Goal: Task Accomplishment & Management: Complete application form

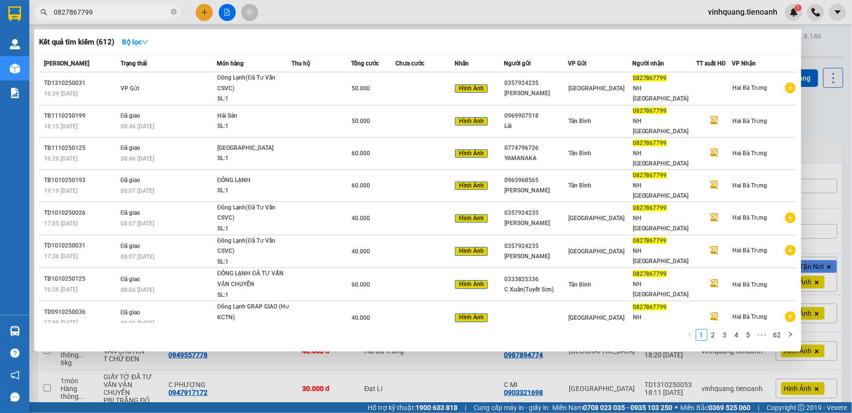
type input "0827867799"
click at [820, 42] on div at bounding box center [426, 206] width 852 height 413
click at [171, 12] on icon "close-circle" at bounding box center [174, 12] width 6 height 6
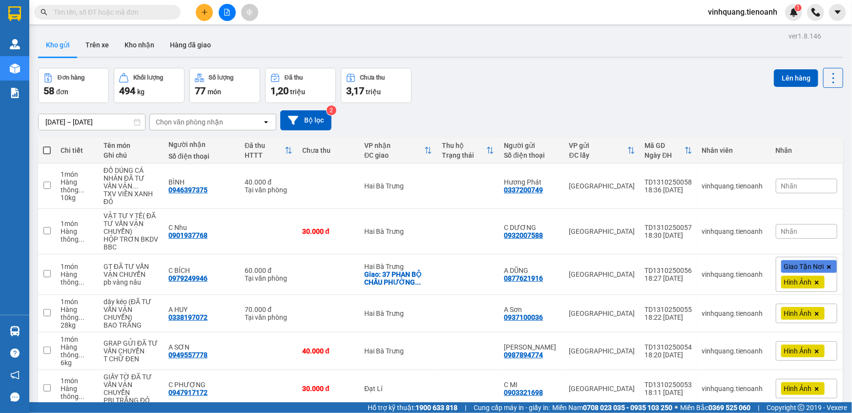
click at [143, 13] on input "text" at bounding box center [111, 12] width 115 height 11
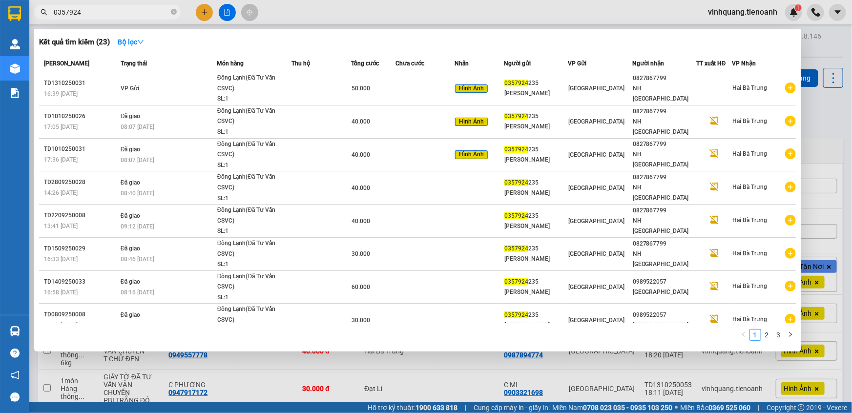
type input "0357924"
click at [828, 38] on div at bounding box center [426, 206] width 852 height 413
click at [172, 12] on icon "close-circle" at bounding box center [174, 12] width 6 height 6
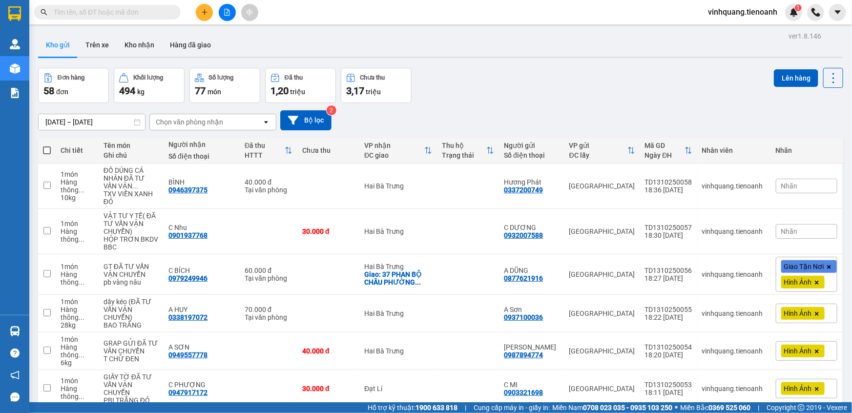
click at [141, 15] on input "text" at bounding box center [111, 12] width 115 height 11
click at [109, 7] on input "text" at bounding box center [111, 12] width 115 height 11
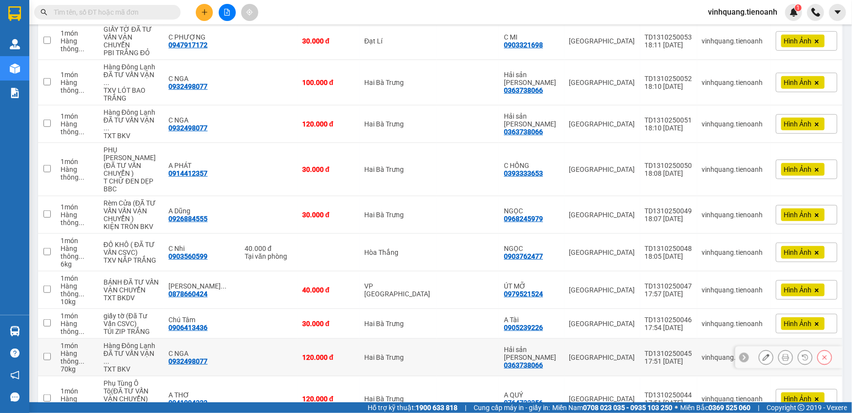
scroll to position [355, 0]
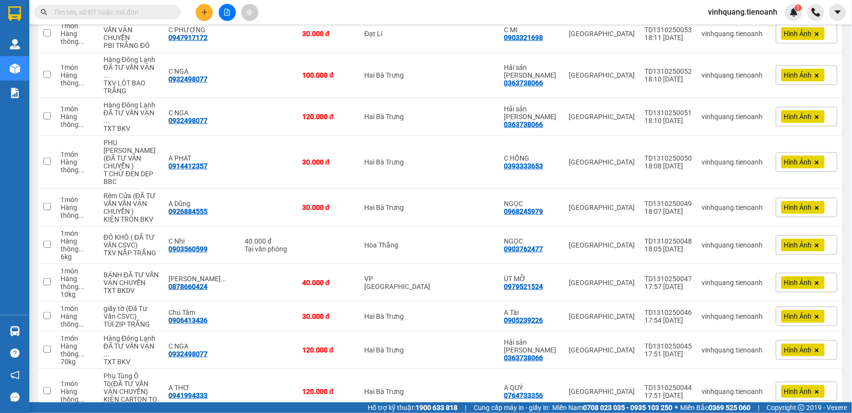
click at [115, 17] on input "text" at bounding box center [111, 12] width 115 height 11
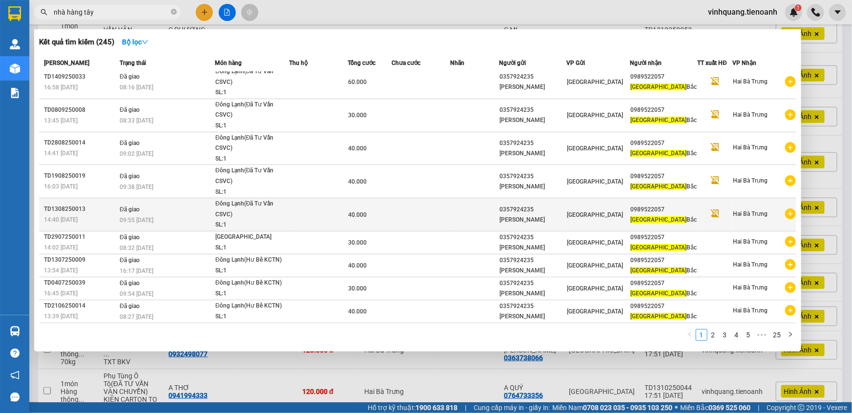
scroll to position [63, 0]
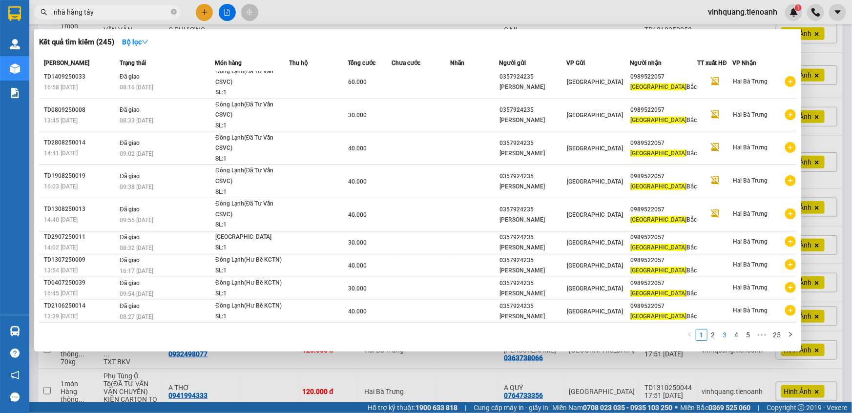
type input "nhà hàng tây"
click at [726, 335] on link "3" at bounding box center [725, 334] width 11 height 11
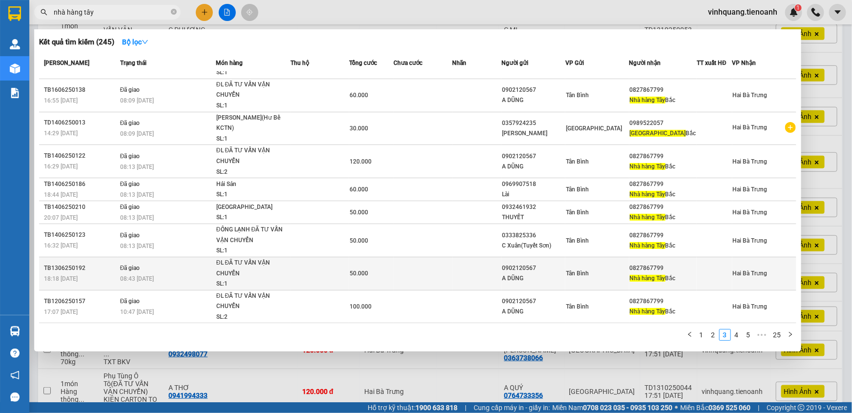
scroll to position [53, 0]
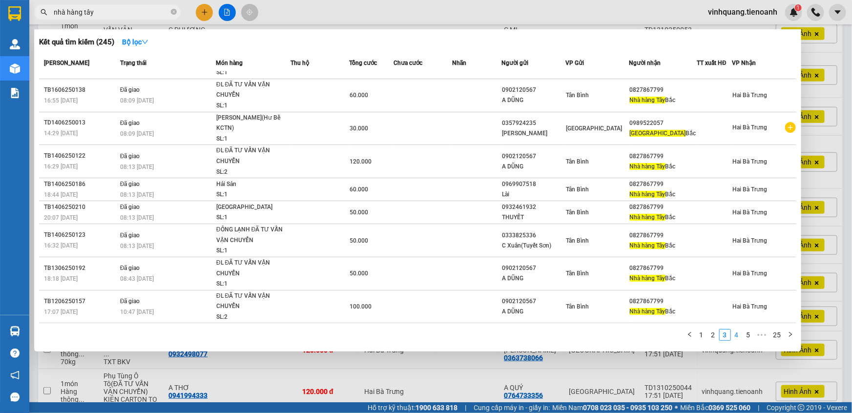
click at [738, 333] on link "4" at bounding box center [736, 334] width 11 height 11
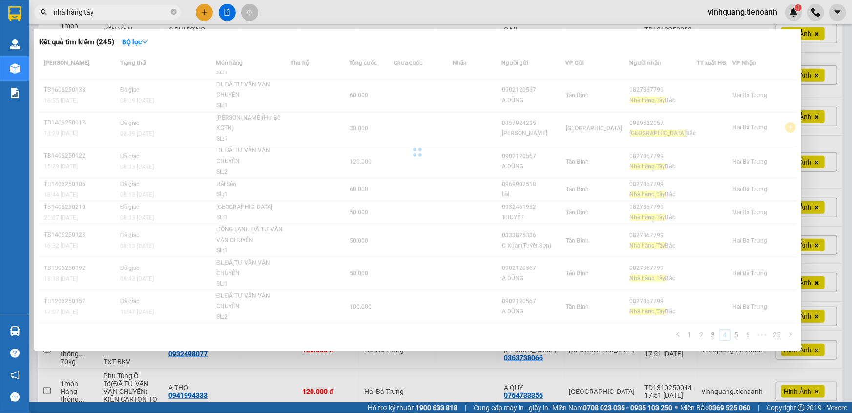
scroll to position [21, 0]
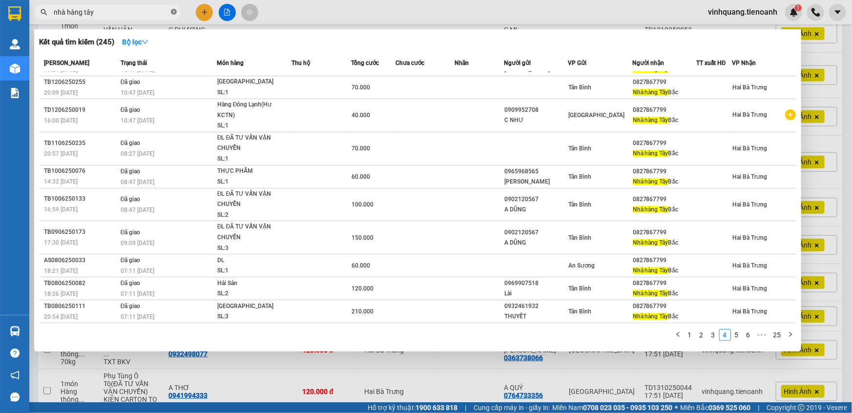
click at [174, 13] on icon "close-circle" at bounding box center [174, 12] width 6 height 6
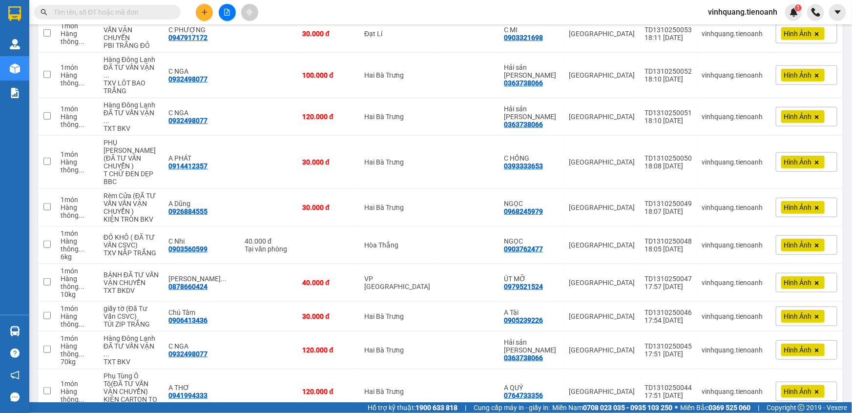
click at [114, 7] on span at bounding box center [107, 12] width 146 height 15
type input "7799"
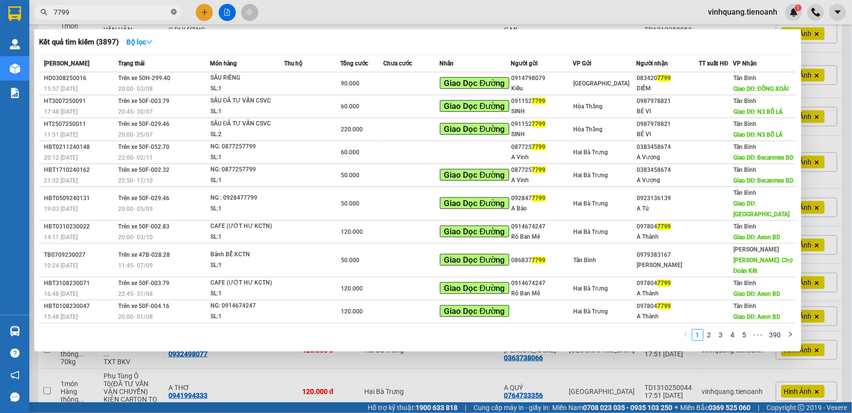
click at [173, 14] on icon "close-circle" at bounding box center [174, 12] width 6 height 6
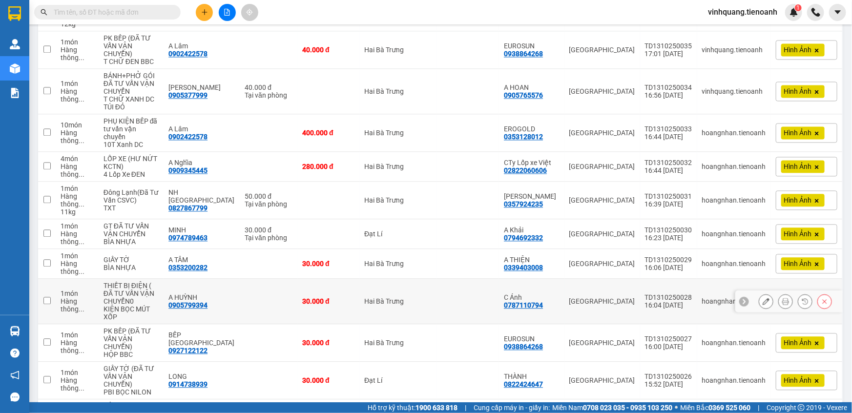
scroll to position [1006, 0]
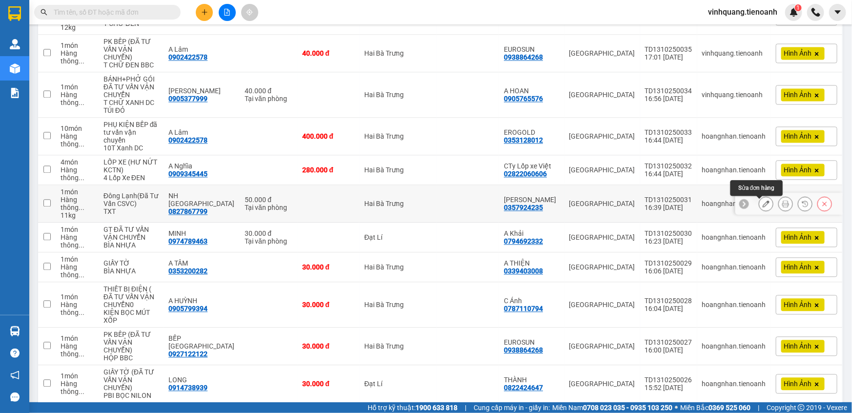
click at [760, 209] on button at bounding box center [766, 203] width 14 height 17
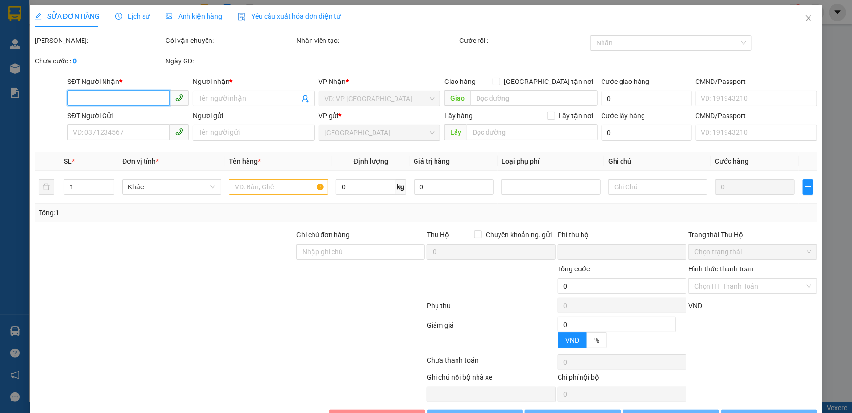
type input "0827867799"
type input "NH [GEOGRAPHIC_DATA]"
type input "0909952758"
type input "C NHƯ"
type input "MAI GỌI NGƯỜI GỦI XÁC NHẬN GIAO HÀNG"
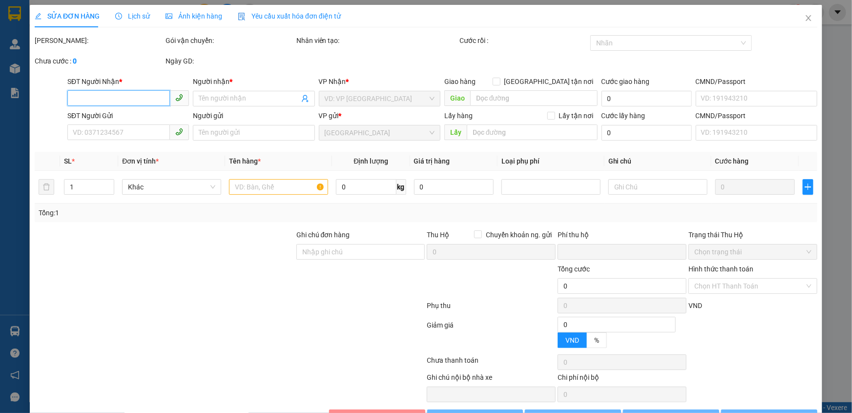
type input "0"
type input "50.000"
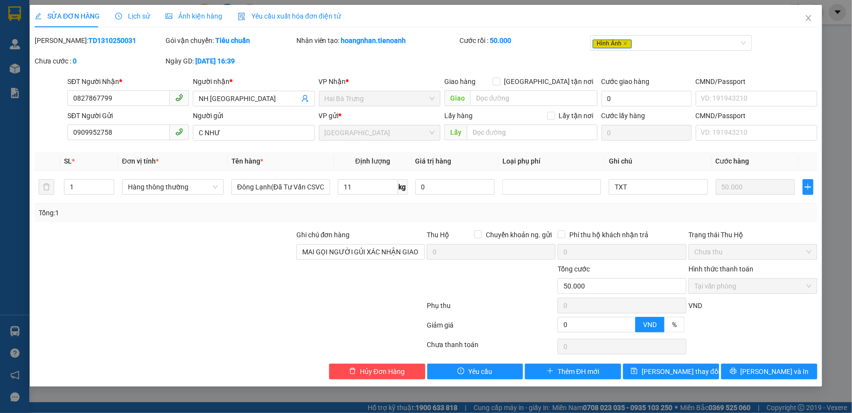
click at [186, 16] on span "Ảnh kiện hàng" at bounding box center [193, 16] width 57 height 8
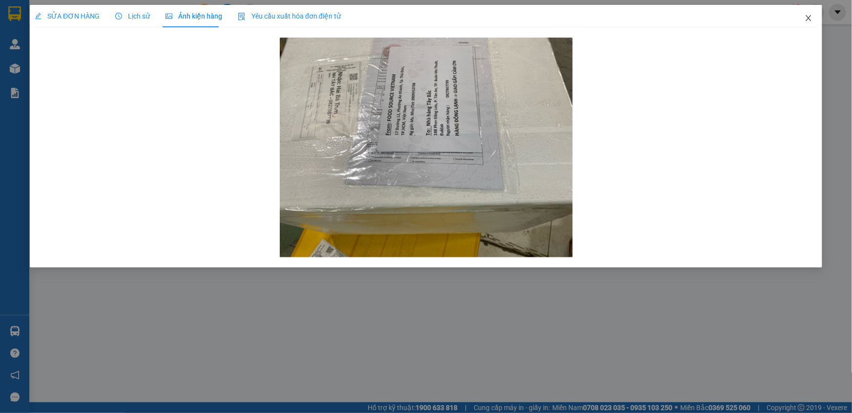
click at [809, 19] on icon "close" at bounding box center [808, 18] width 8 height 8
click at [807, 20] on div at bounding box center [815, 12] width 17 height 17
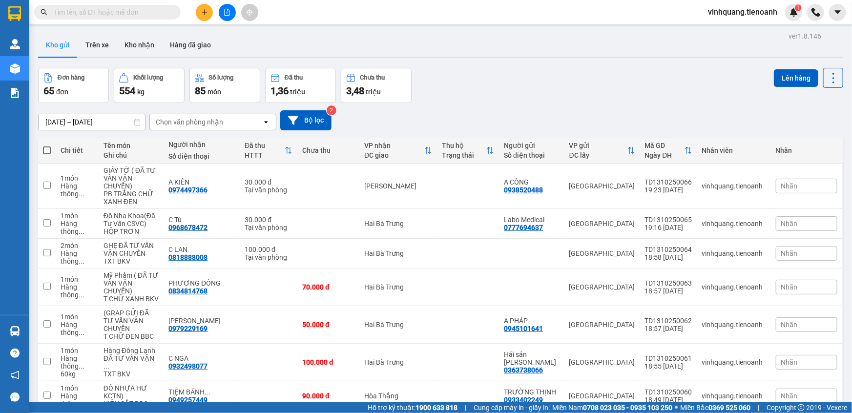
click at [108, 7] on input "text" at bounding box center [111, 12] width 115 height 11
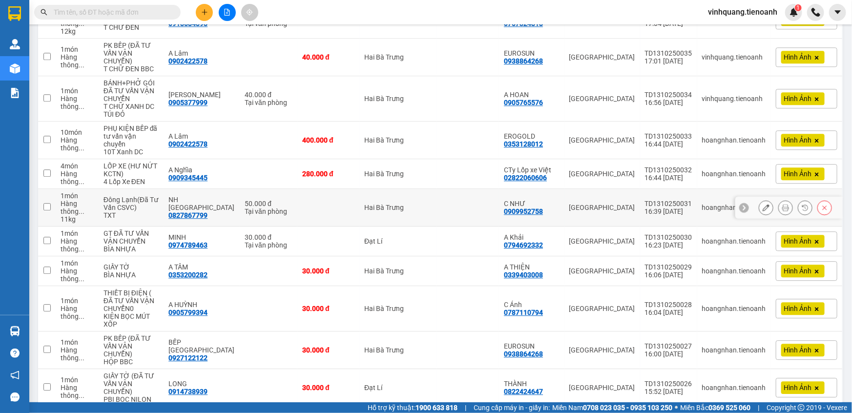
scroll to position [1153, 0]
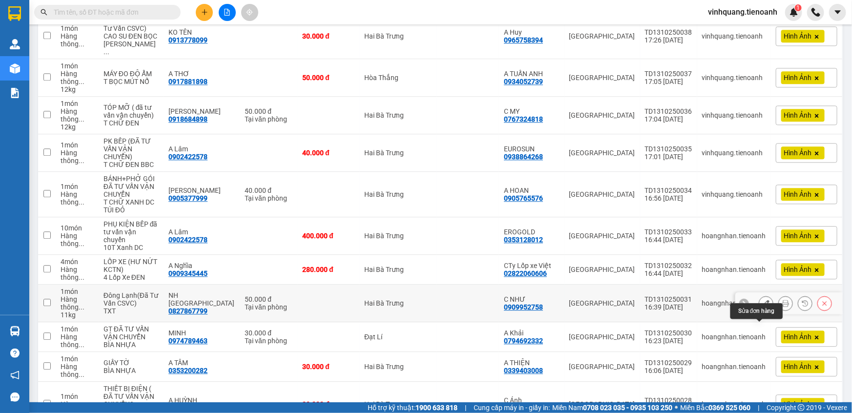
click at [762, 307] on icon at bounding box center [765, 303] width 7 height 7
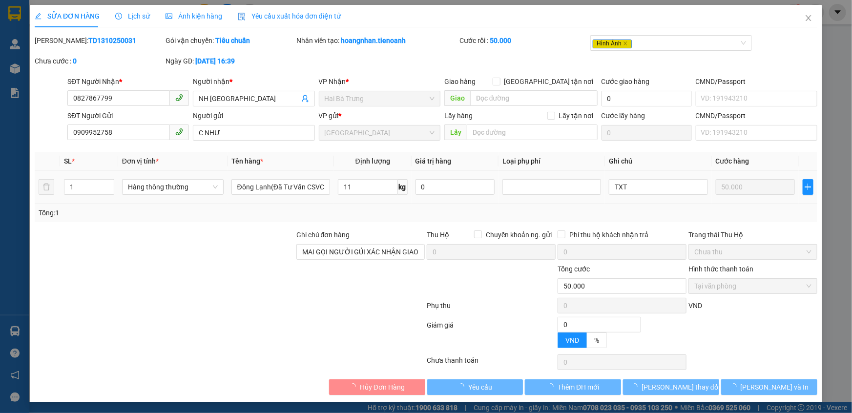
type input "0827867799"
type input "NH [GEOGRAPHIC_DATA]"
type input "0909952758"
type input "C NHƯ"
type input "MAI GỌI NGƯỜI GỦI XÁC NHẬN GIAO HÀNG"
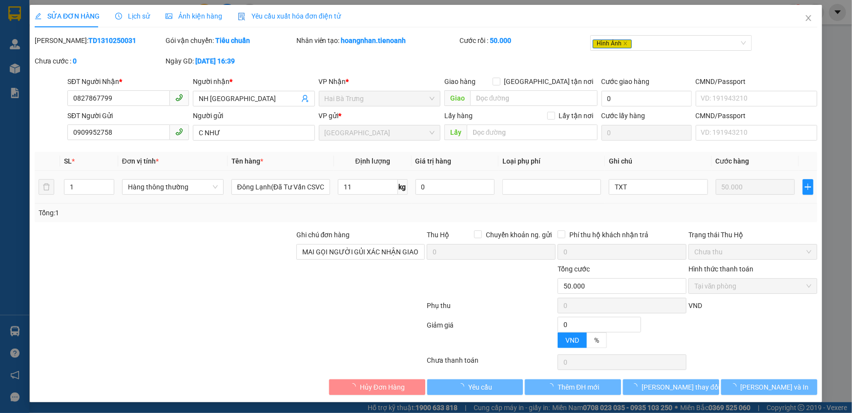
type input "0"
type input "50.000"
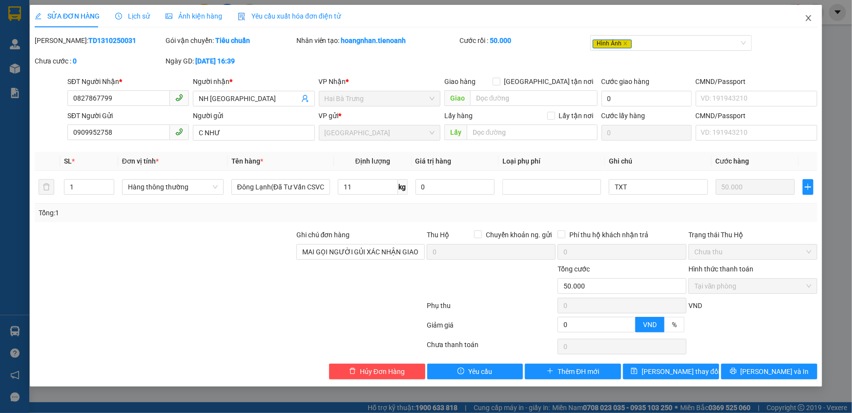
click at [810, 19] on icon "close" at bounding box center [808, 18] width 8 height 8
